Goal: Find specific page/section: Find specific page/section

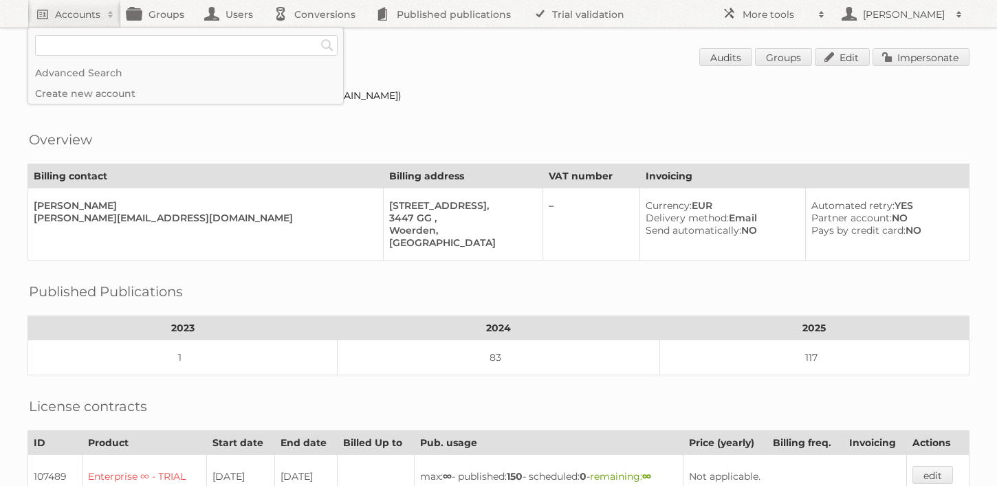
scroll to position [332, 0]
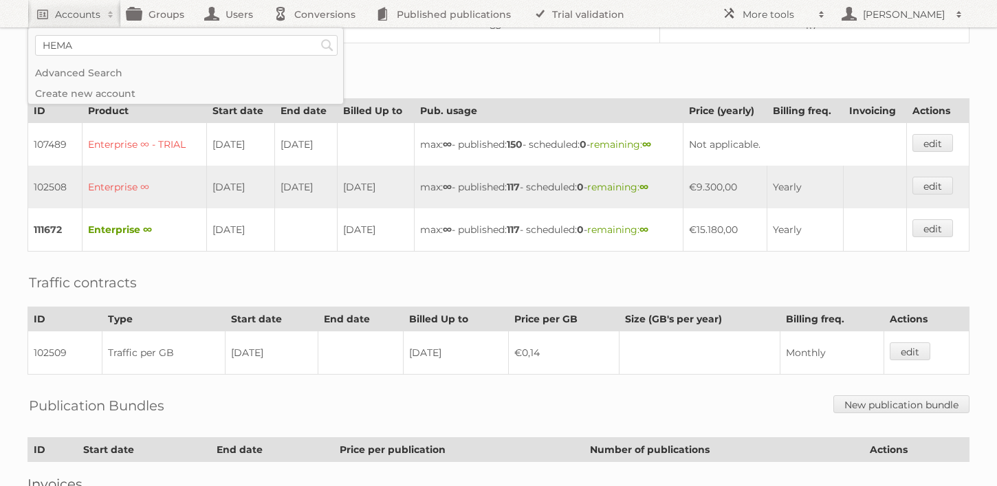
type input"] "HEMA"
click at [317, 35] on input "Search" at bounding box center [327, 45] width 21 height 21
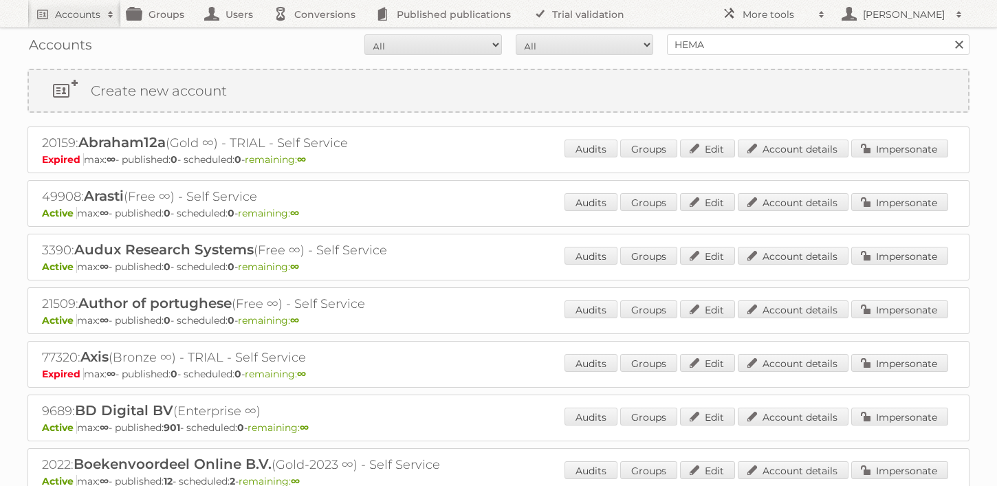
scroll to position [6, 0]
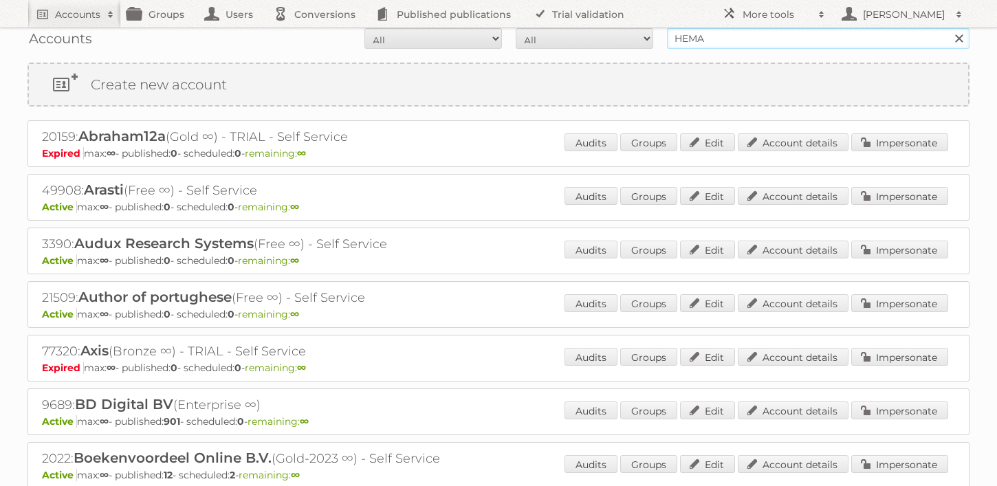
click at [734, 46] on input "HEMA" at bounding box center [818, 38] width 303 height 21
click at [948, 28] on input "Search" at bounding box center [958, 38] width 21 height 21
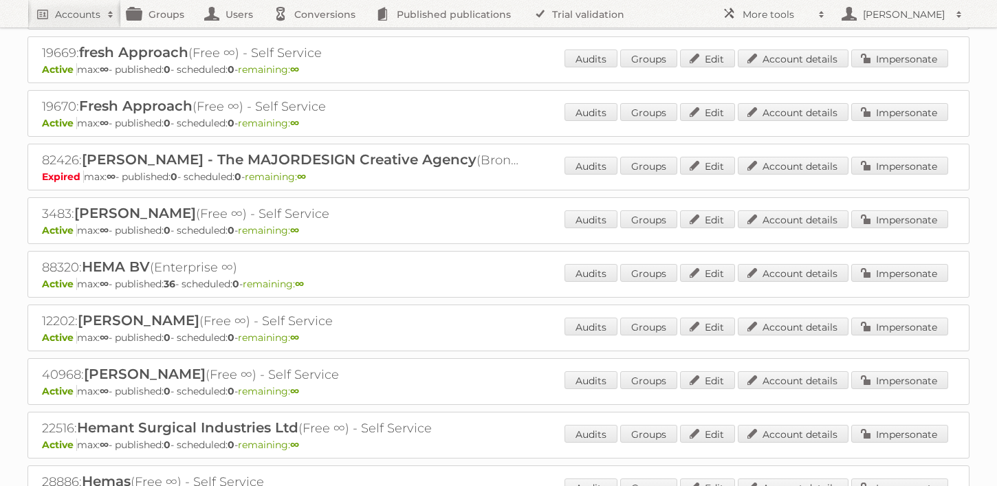
scroll to position [911, 0]
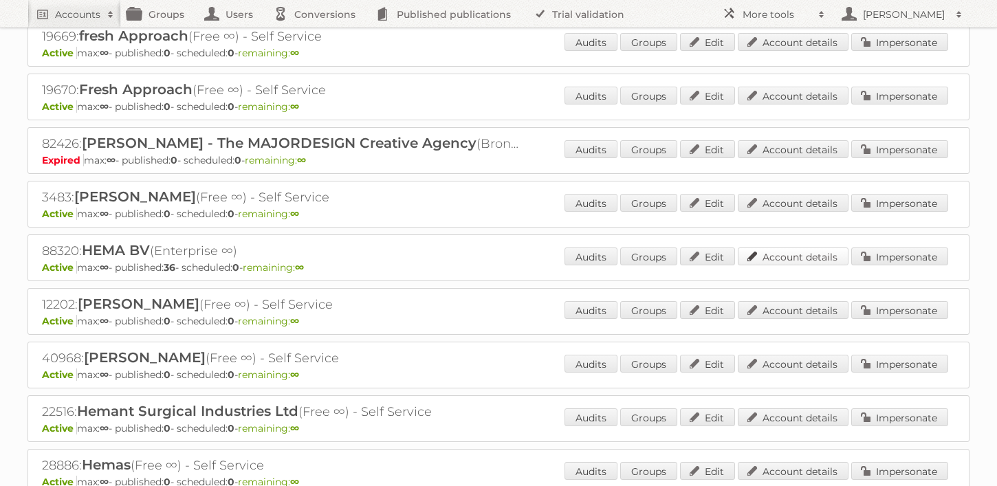
click at [783, 248] on div "Audits Groups Edit Account details Impersonate" at bounding box center [757, 258] width 384 height 21
click at [780, 256] on link "Account details" at bounding box center [793, 257] width 111 height 18
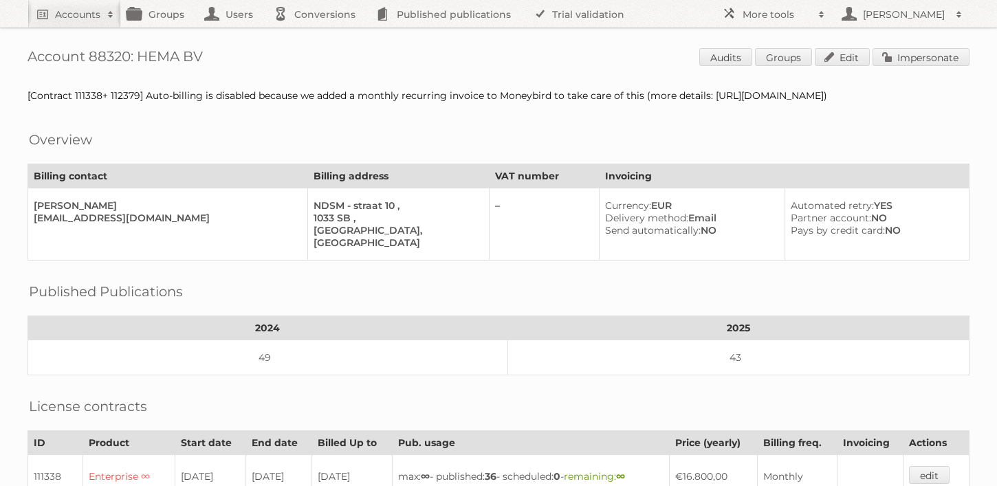
scroll to position [449, 0]
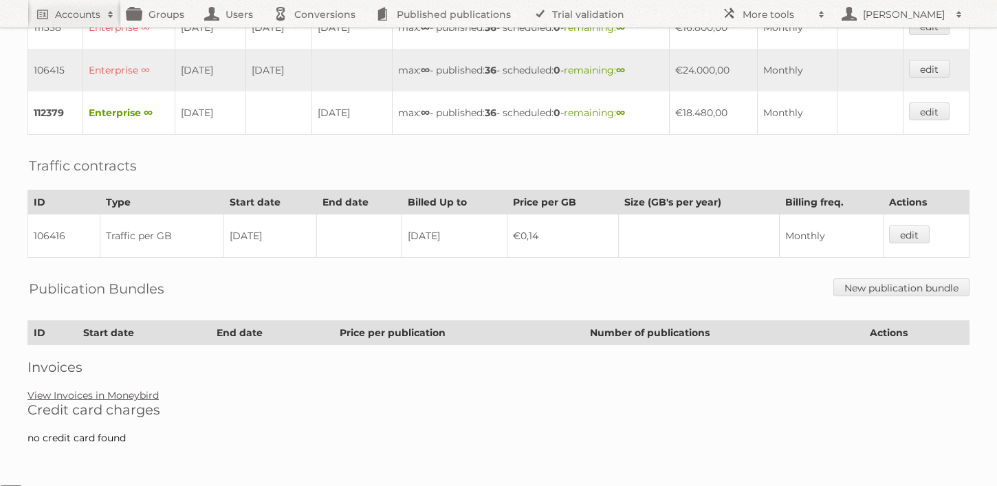
click at [92, 392] on link "View Invoices in Moneybird" at bounding box center [93, 395] width 131 height 12
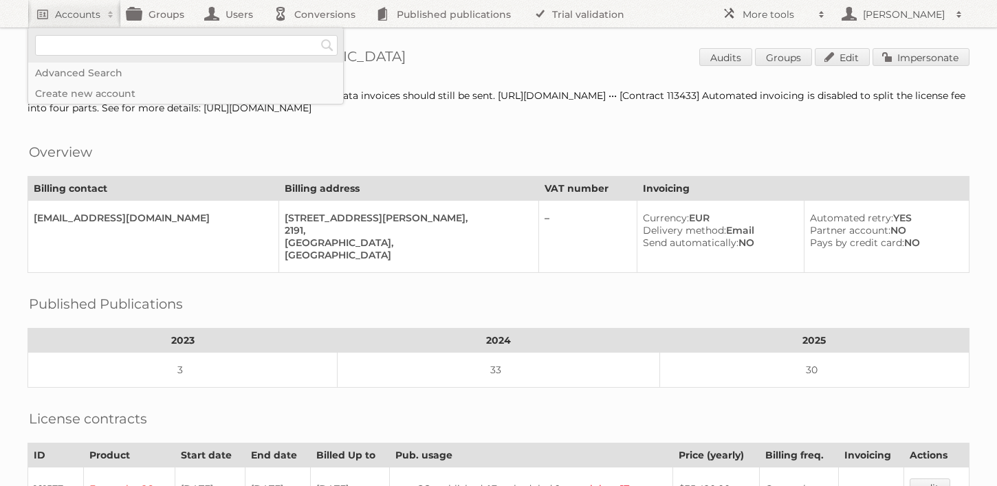
click at [105, 43] on input"] "text" at bounding box center [186, 45] width 303 height 21
click at [100, 45] on input"] "text" at bounding box center [186, 45] width 303 height 21
type input"] "Kwantum"
click at [317, 35] on input "Search" at bounding box center [327, 45] width 21 height 21
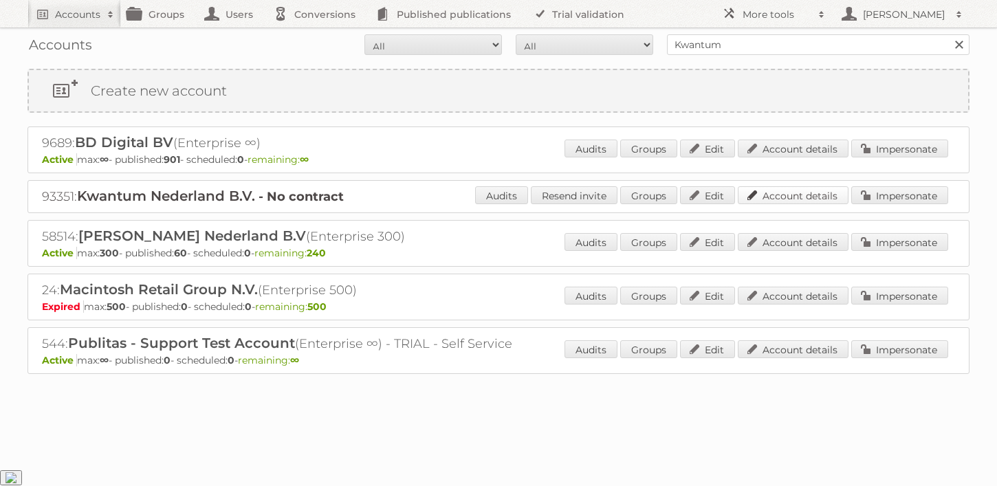
click at [811, 196] on link "Account details" at bounding box center [793, 195] width 111 height 18
click at [778, 245] on link "Account details" at bounding box center [793, 242] width 111 height 18
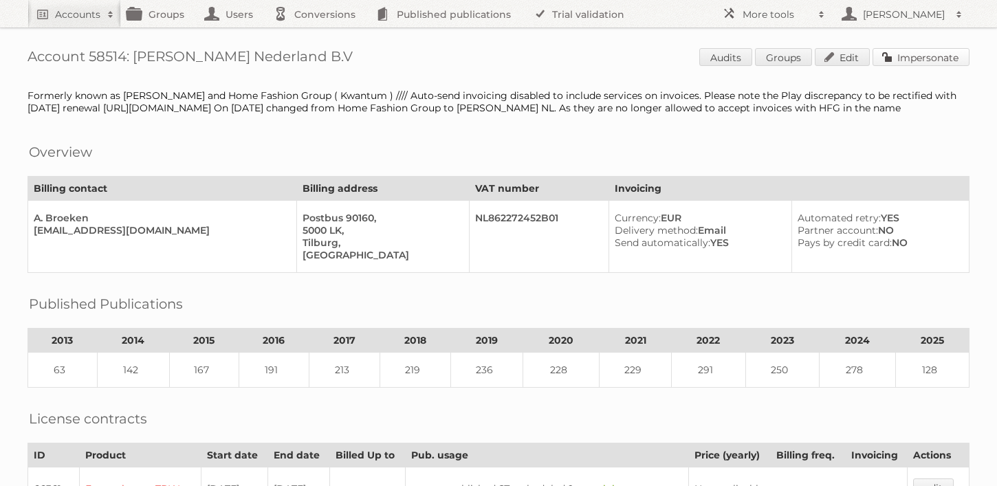
click at [920, 61] on link "Impersonate" at bounding box center [921, 57] width 97 height 18
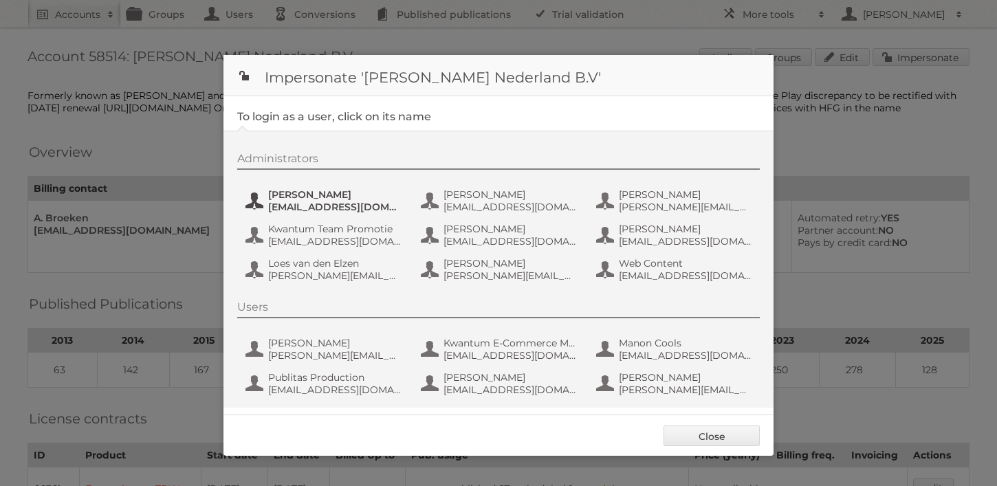
click at [281, 197] on span "Amber Guiking" at bounding box center [334, 194] width 133 height 12
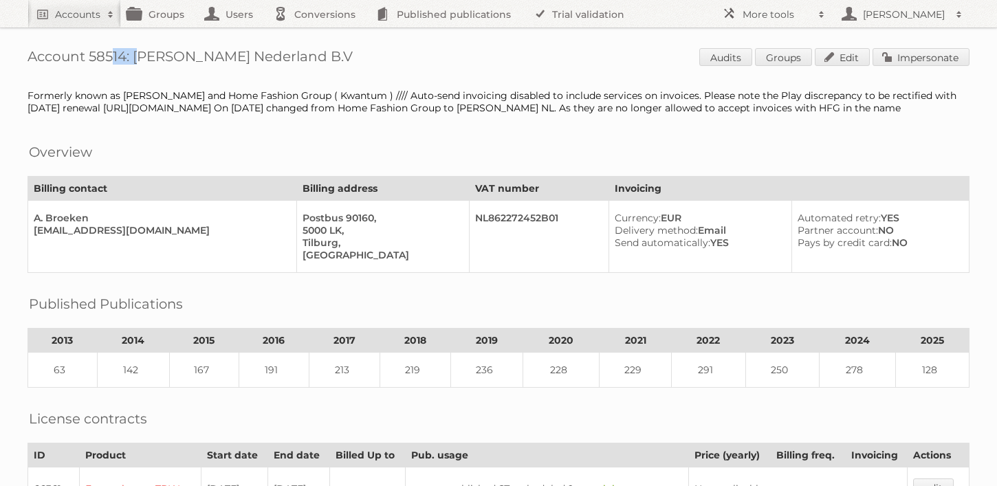
drag, startPoint x: 127, startPoint y: 57, endPoint x: 92, endPoint y: 56, distance: 35.1
click at [92, 56] on h1 "Account 58514: Leen Bakker Nederland B.V Audits Groups Edit Impersonate" at bounding box center [499, 58] width 942 height 21
copy h1 "58514"
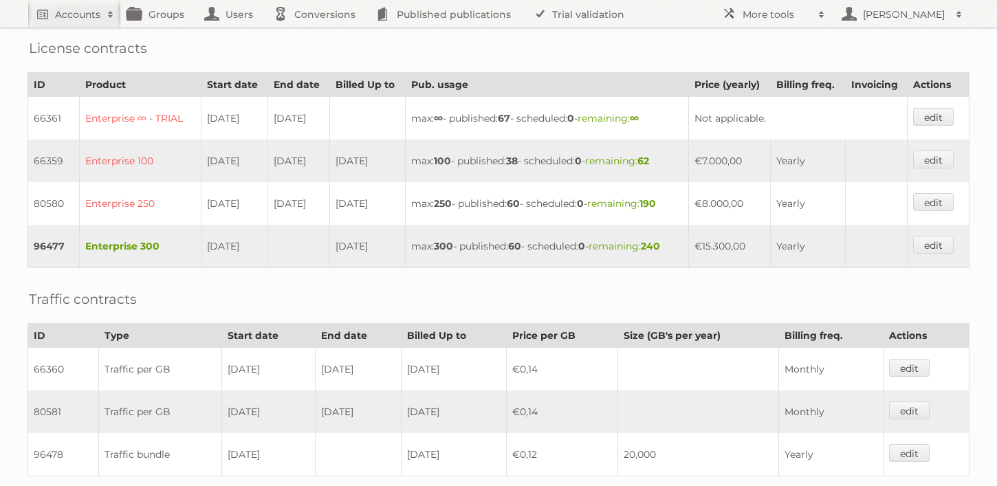
scroll to position [390, 0]
